Goal: Information Seeking & Learning: Learn about a topic

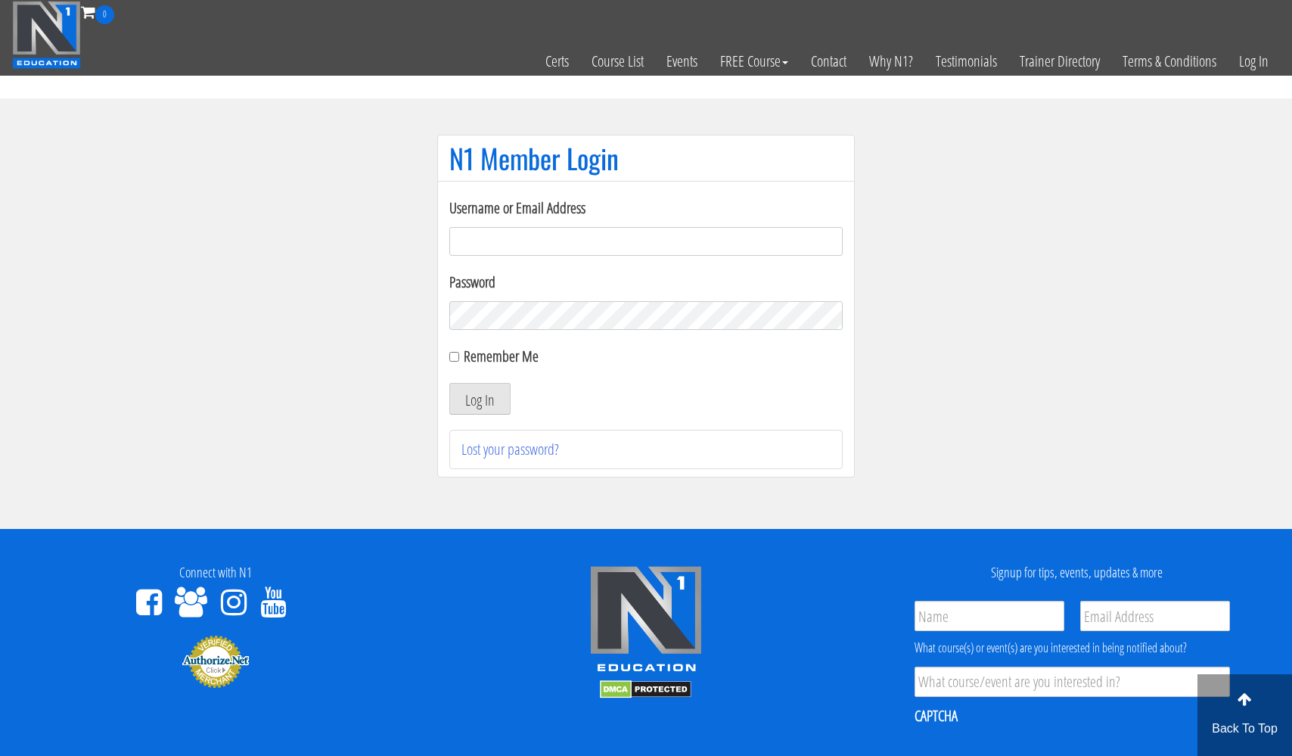
type input "usmcfit93@gmail.com"
click at [480, 399] on button "Log In" at bounding box center [479, 399] width 61 height 32
click at [455, 359] on input "Remember Me" at bounding box center [454, 357] width 10 height 10
click at [452, 353] on input "Remember Me" at bounding box center [454, 357] width 10 height 10
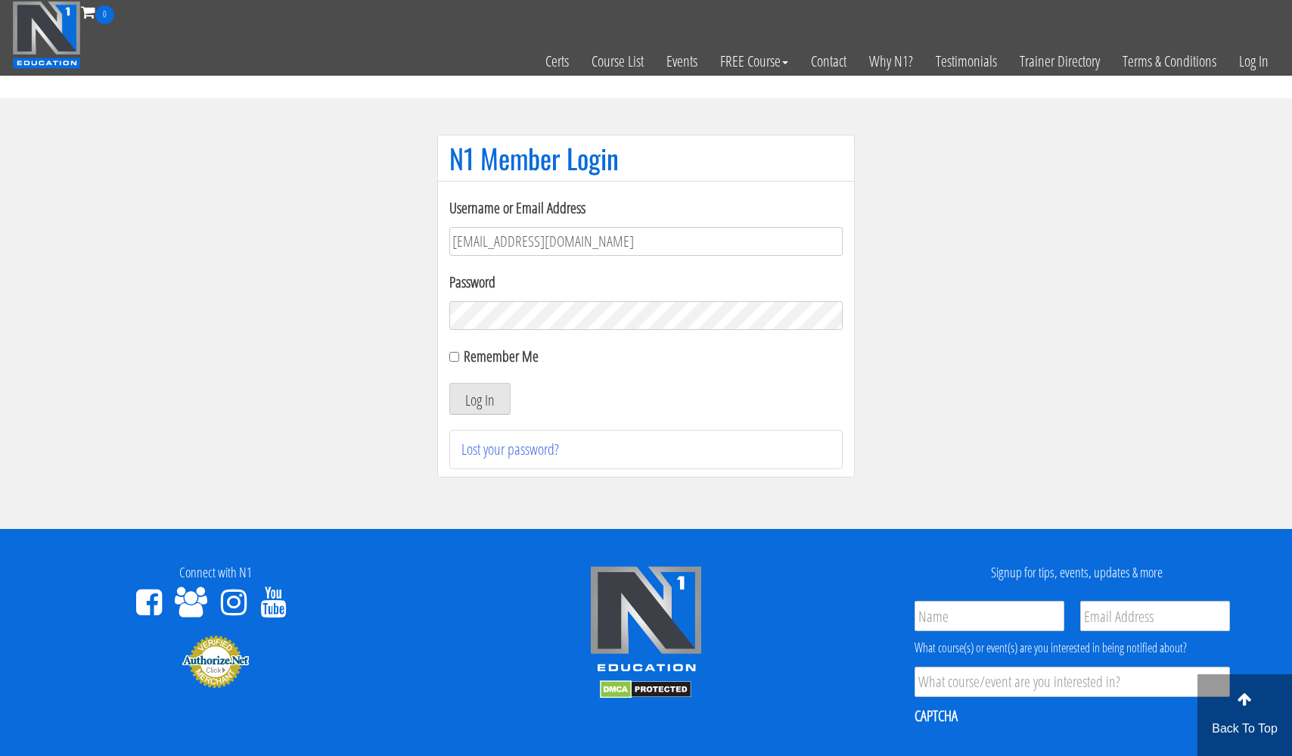
checkbox input "true"
click at [477, 397] on button "Log In" at bounding box center [479, 399] width 61 height 32
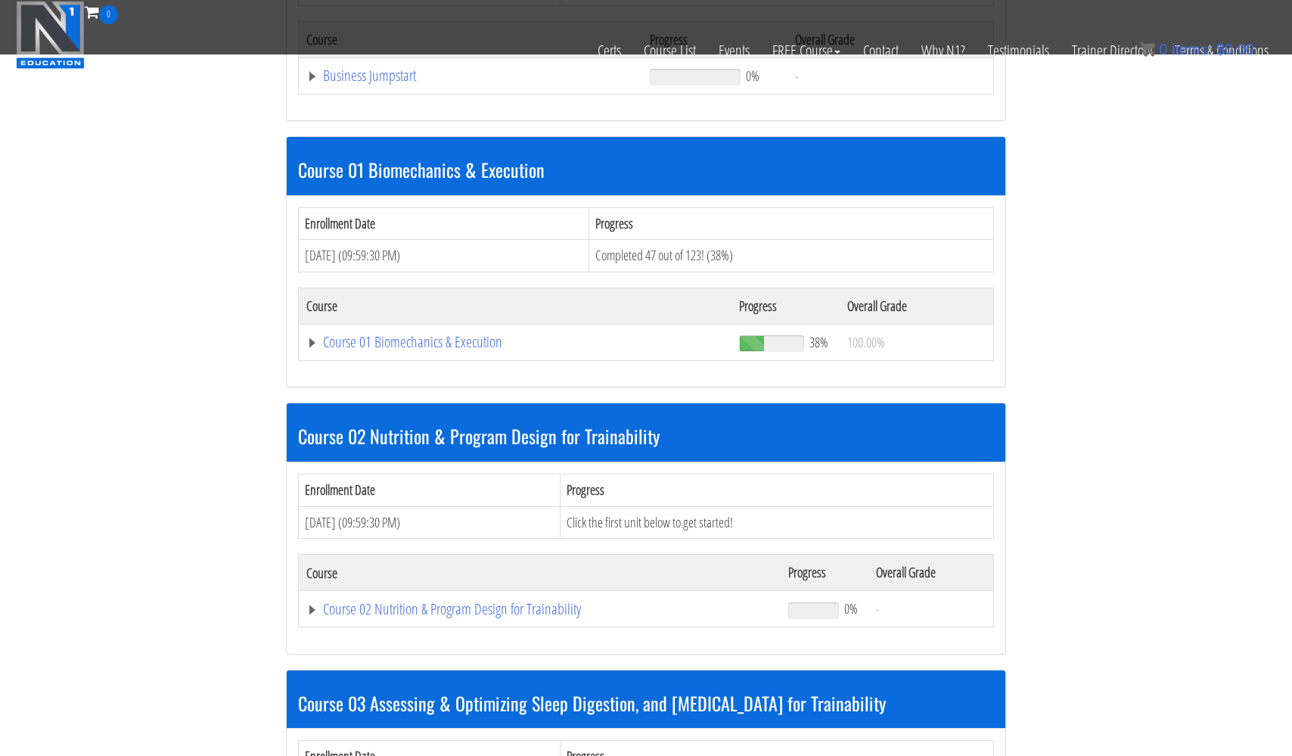
scroll to position [626, 0]
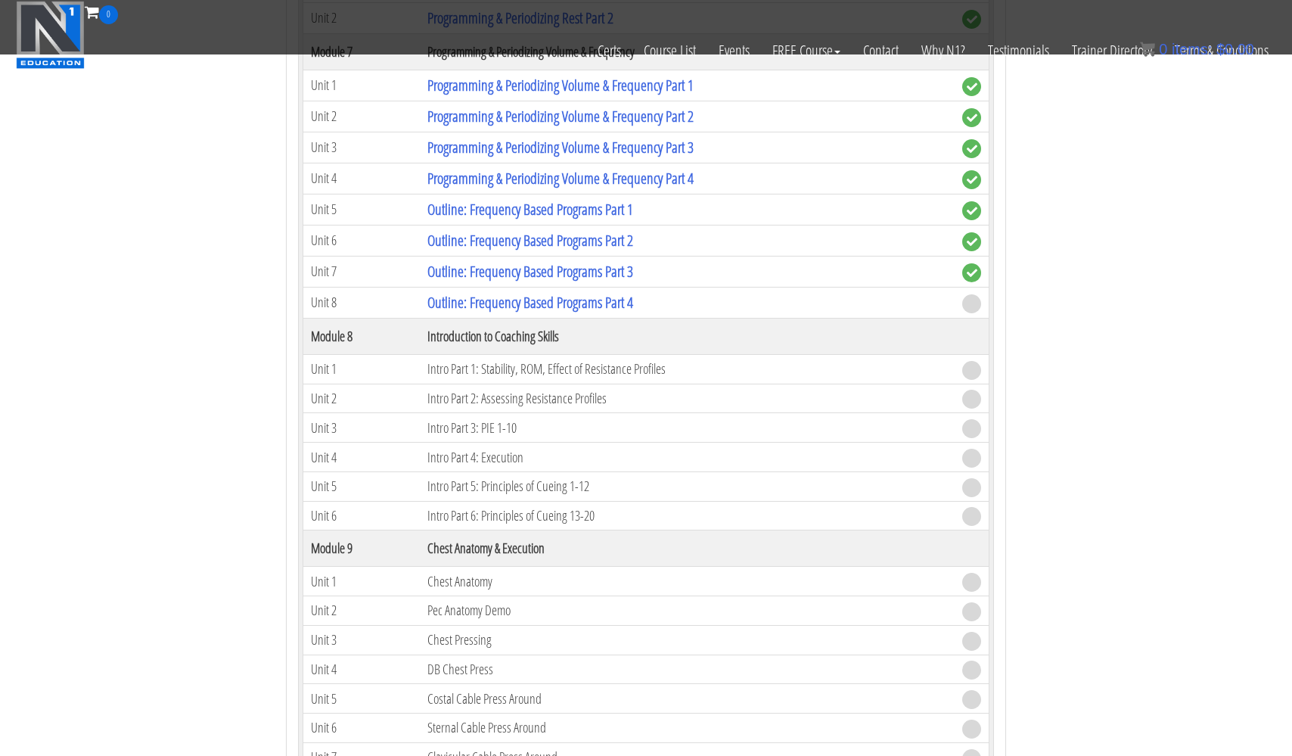
scroll to position [2412, 0]
click at [463, 298] on link "Outline: Frequency Based Programs Part 4" at bounding box center [530, 300] width 206 height 20
